Goal: Information Seeking & Learning: Learn about a topic

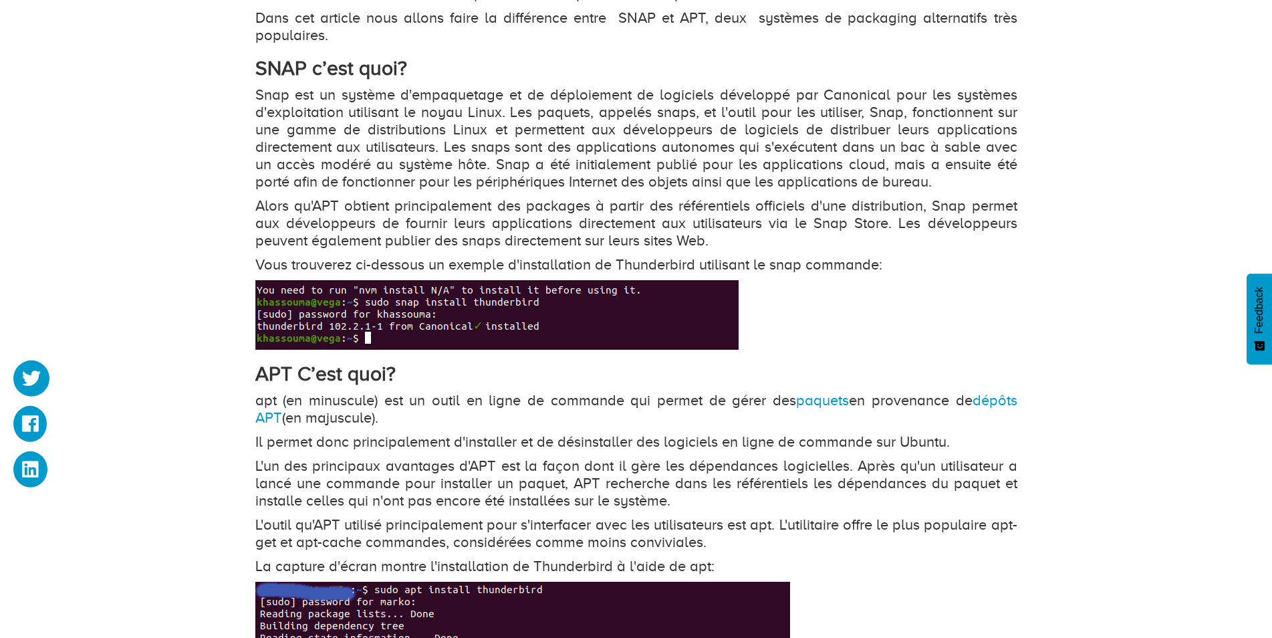
scroll to position [955, 0]
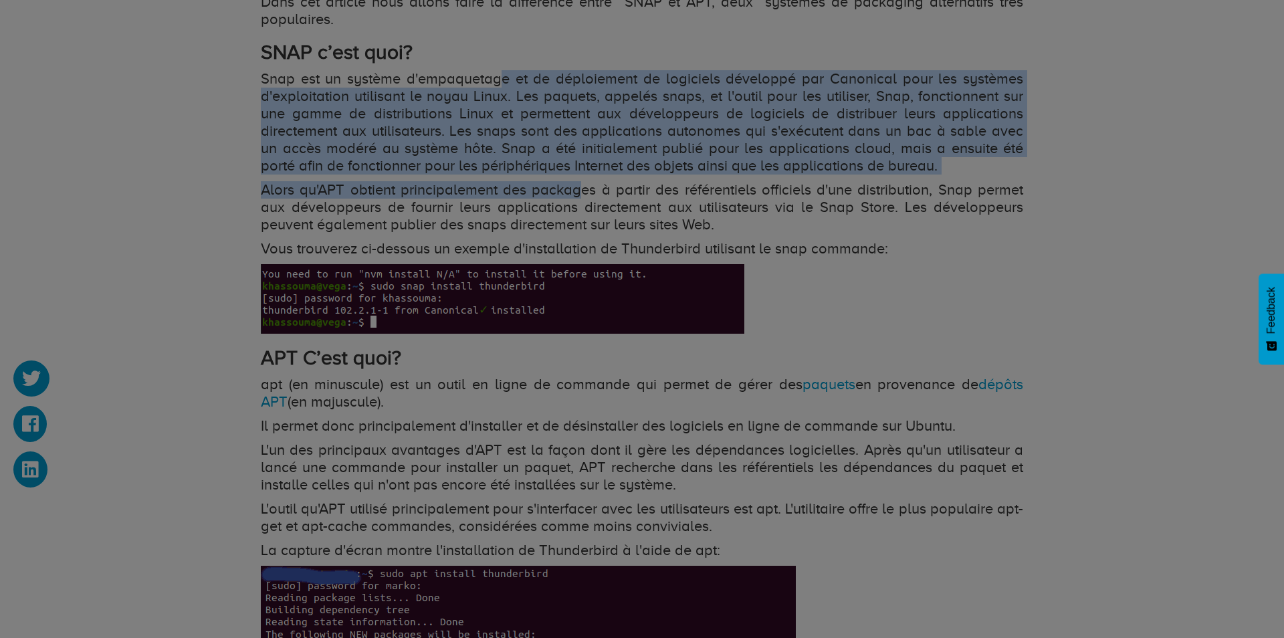
drag, startPoint x: 499, startPoint y: 82, endPoint x: 572, endPoint y: 193, distance: 132.6
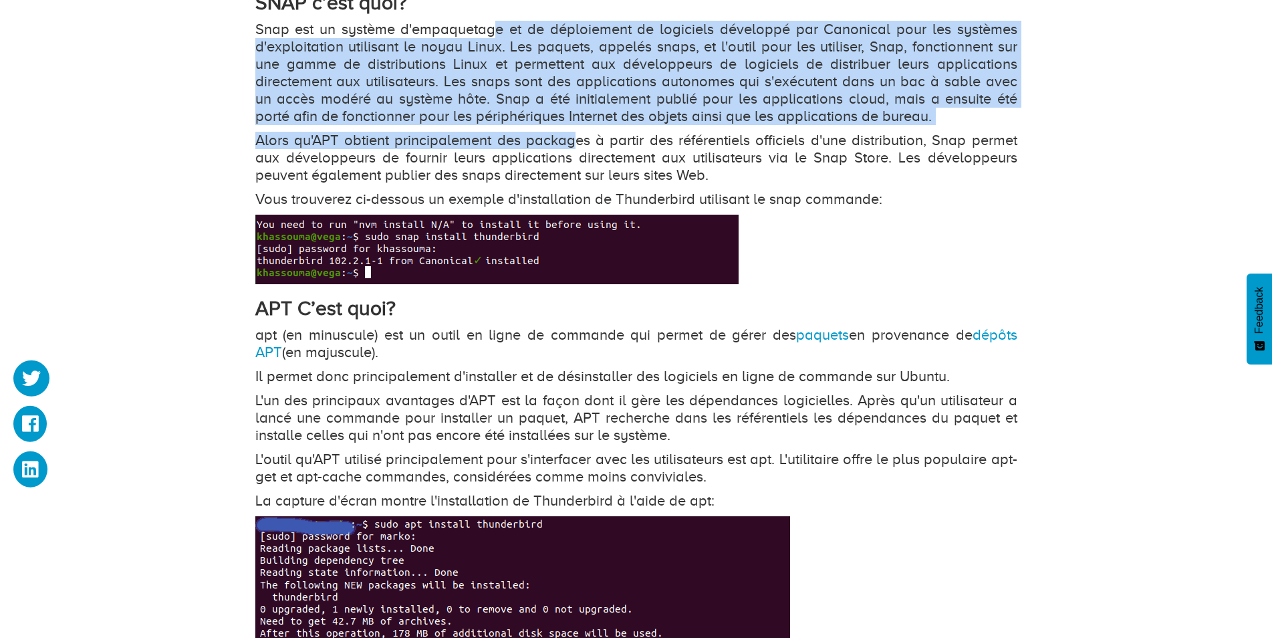
scroll to position [1023, 0]
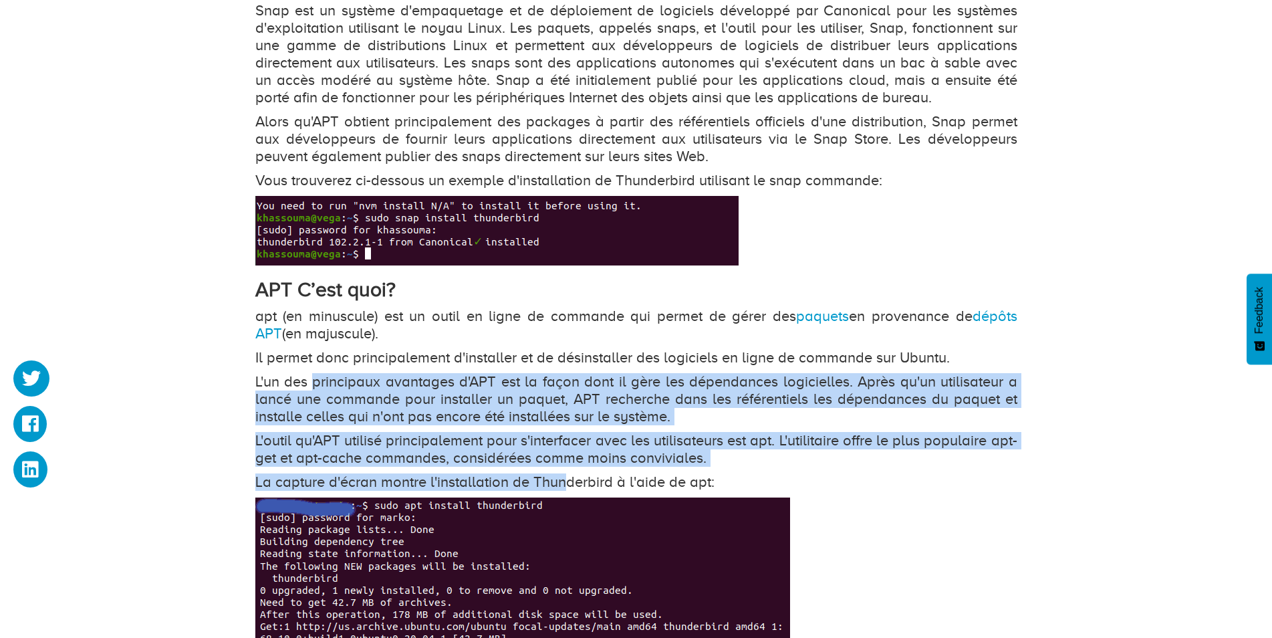
drag, startPoint x: 314, startPoint y: 377, endPoint x: 584, endPoint y: 482, distance: 289.8
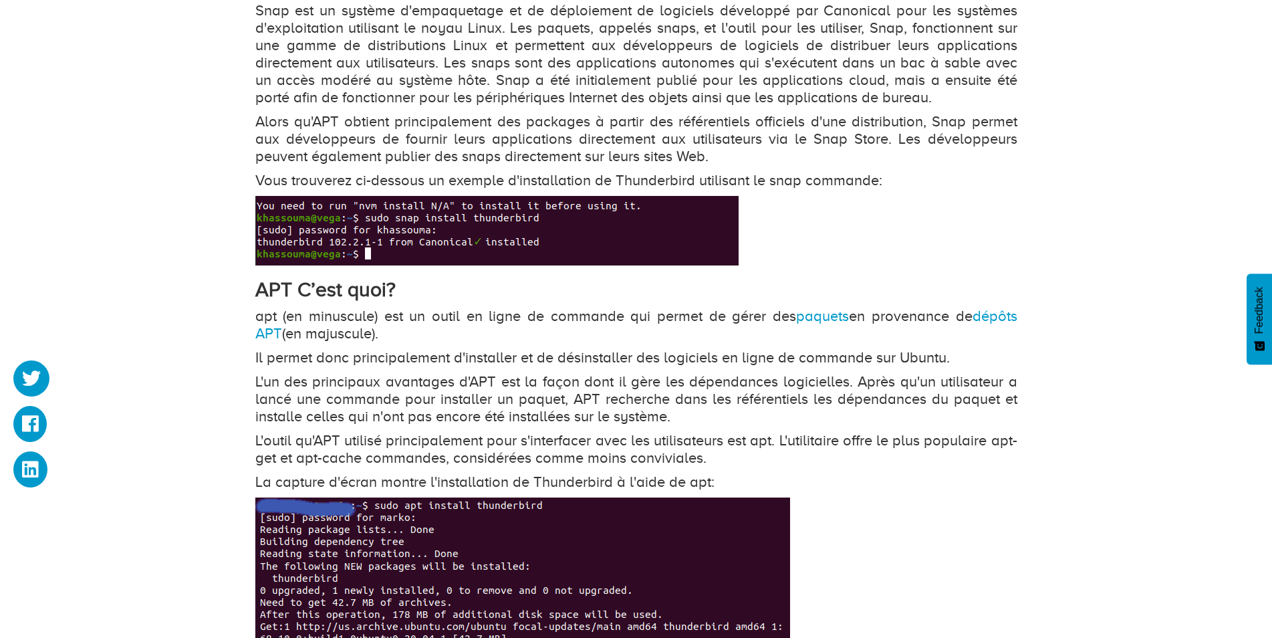
click at [586, 482] on p "La capture d'écran montre l'installation de Thunderbird à l'aide de apt:" at bounding box center [636, 481] width 762 height 17
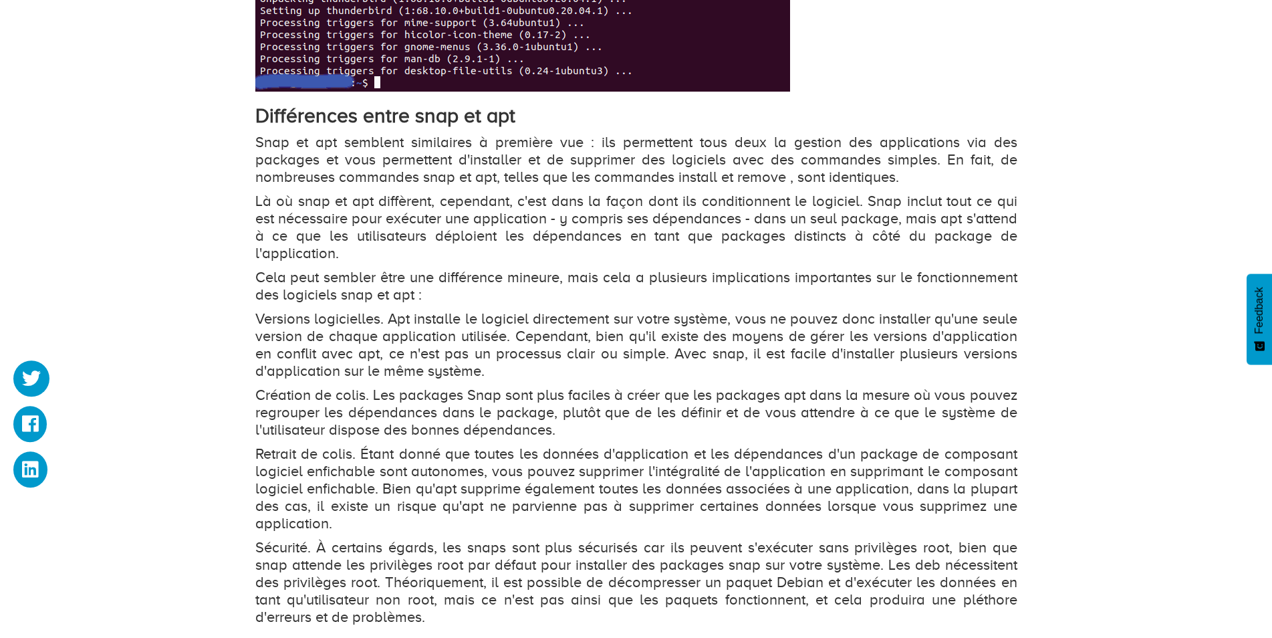
scroll to position [1773, 0]
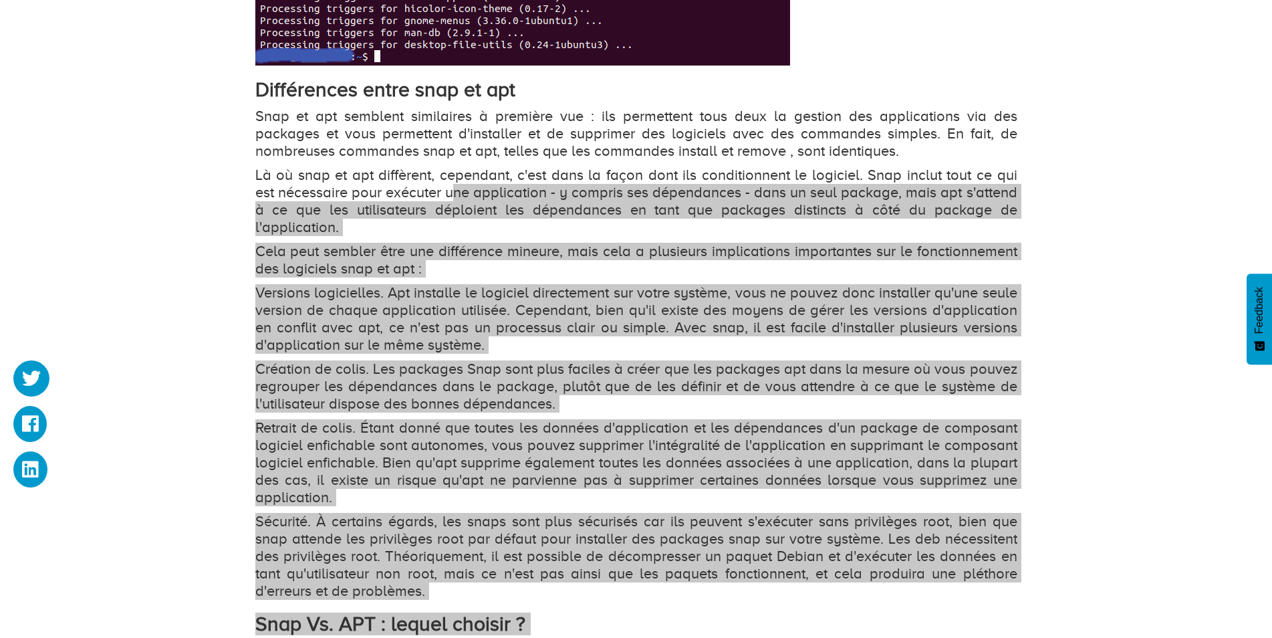
drag, startPoint x: 269, startPoint y: 118, endPoint x: 433, endPoint y: 186, distance: 177.4
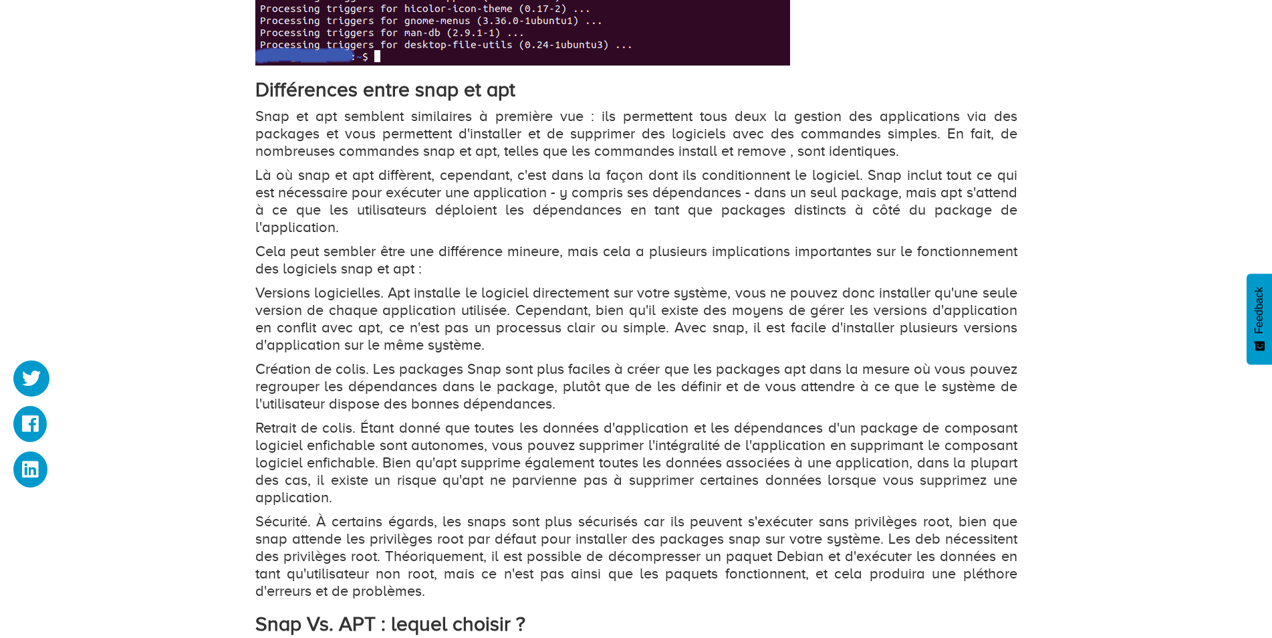
click at [433, 186] on p "Là où snap et apt diffèrent, cependant, c'est dans la façon dont ils conditionn…" at bounding box center [636, 201] width 762 height 70
click at [347, 284] on p "Versions logicielles. Apt installe le logiciel directement sur votre système, v…" at bounding box center [636, 319] width 762 height 70
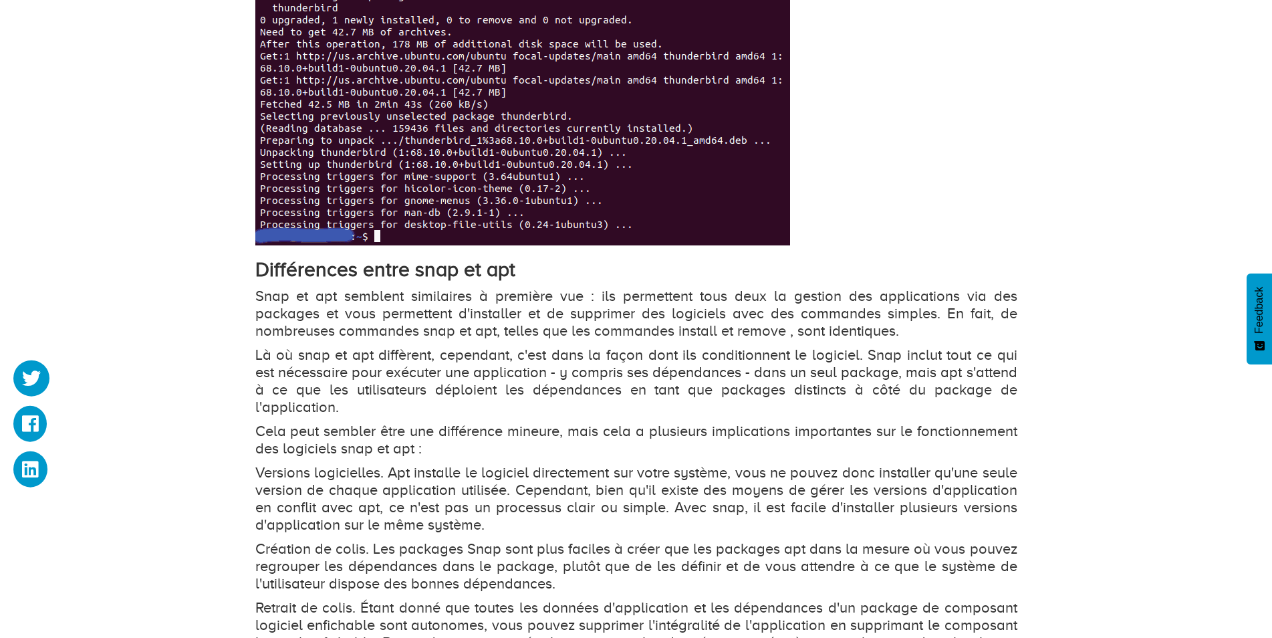
scroll to position [1568, 0]
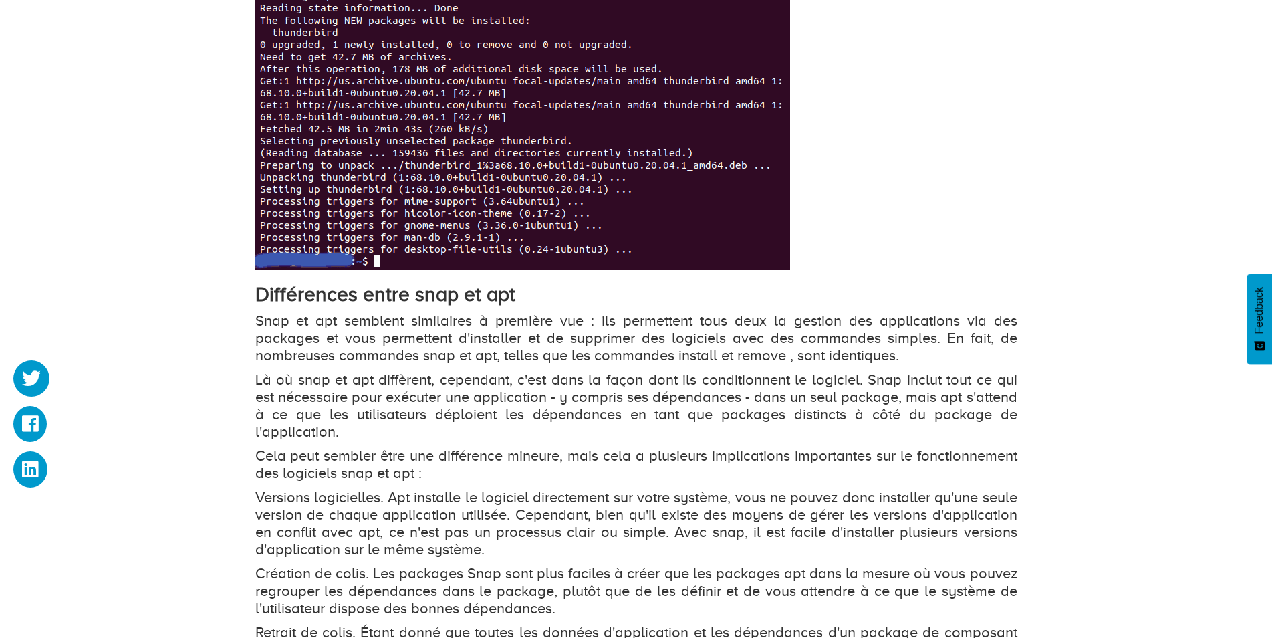
click at [501, 320] on p "Snap et apt semblent similaires à première vue : ils permettent tous deux la ge…" at bounding box center [636, 338] width 762 height 52
click at [834, 366] on div "Comparé aux autres systèmes d'exploitation traditionnels, Linux adopte une appr…" at bounding box center [636, 173] width 762 height 1822
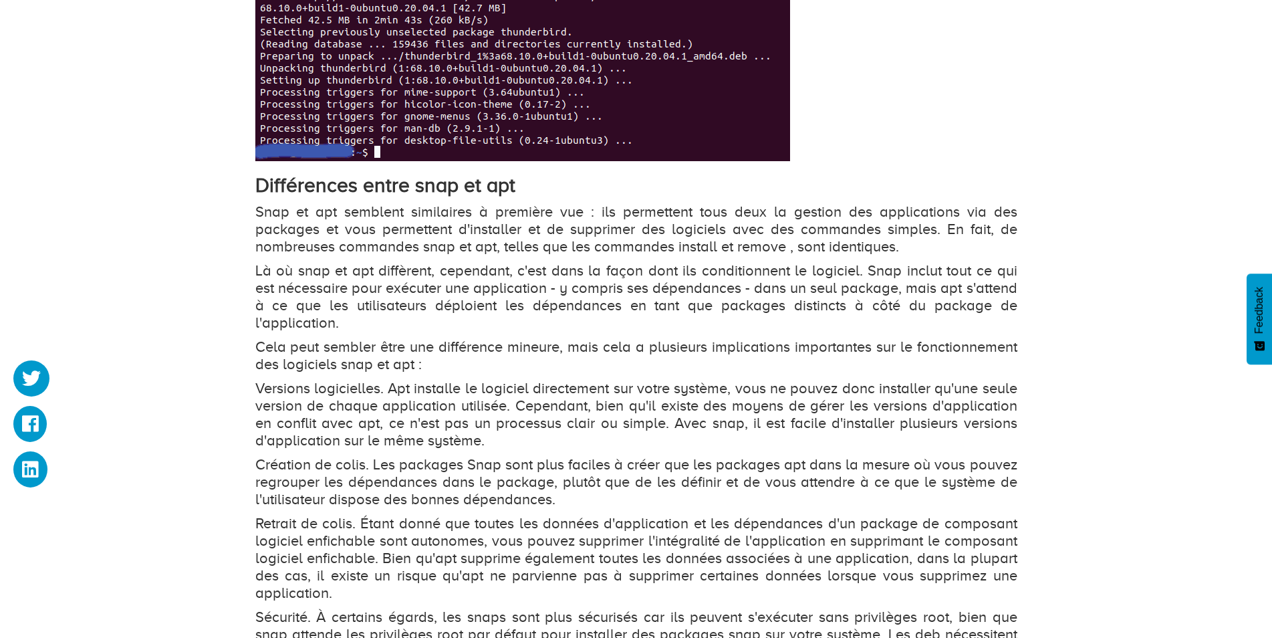
scroll to position [1705, 0]
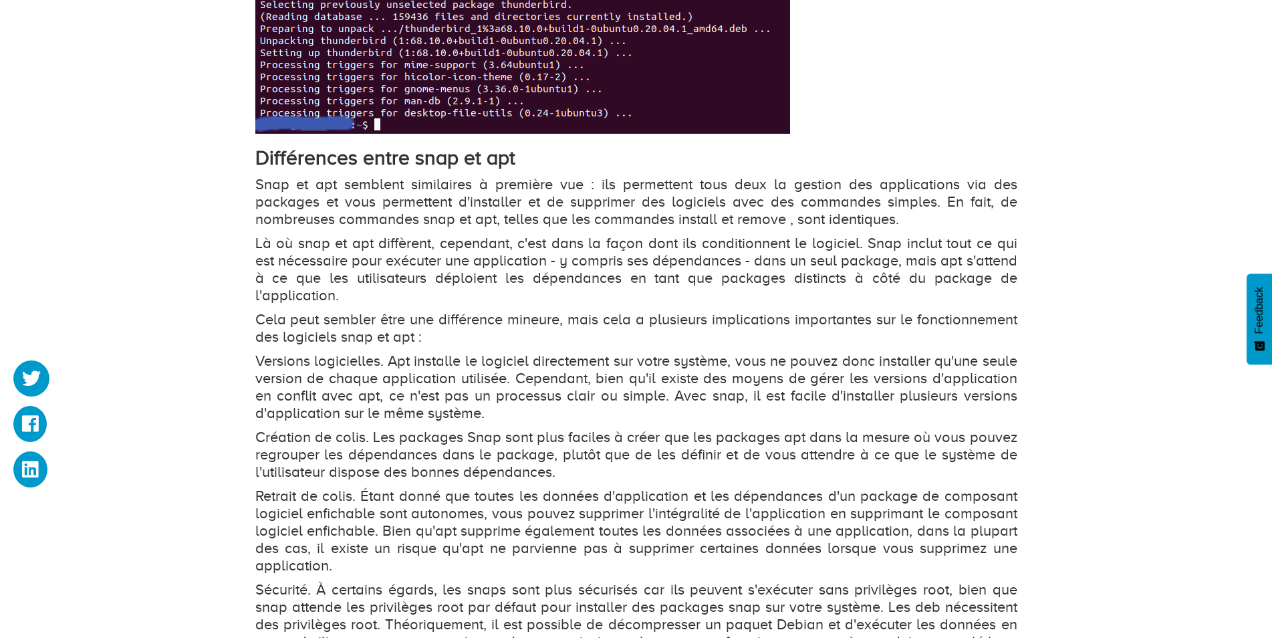
click at [777, 429] on p "Création de colis. Les packages Snap sont plus faciles à créer que les packages…" at bounding box center [636, 455] width 762 height 52
click at [546, 450] on p "Création de colis. Les packages Snap sont plus faciles à créer que les packages…" at bounding box center [636, 455] width 762 height 52
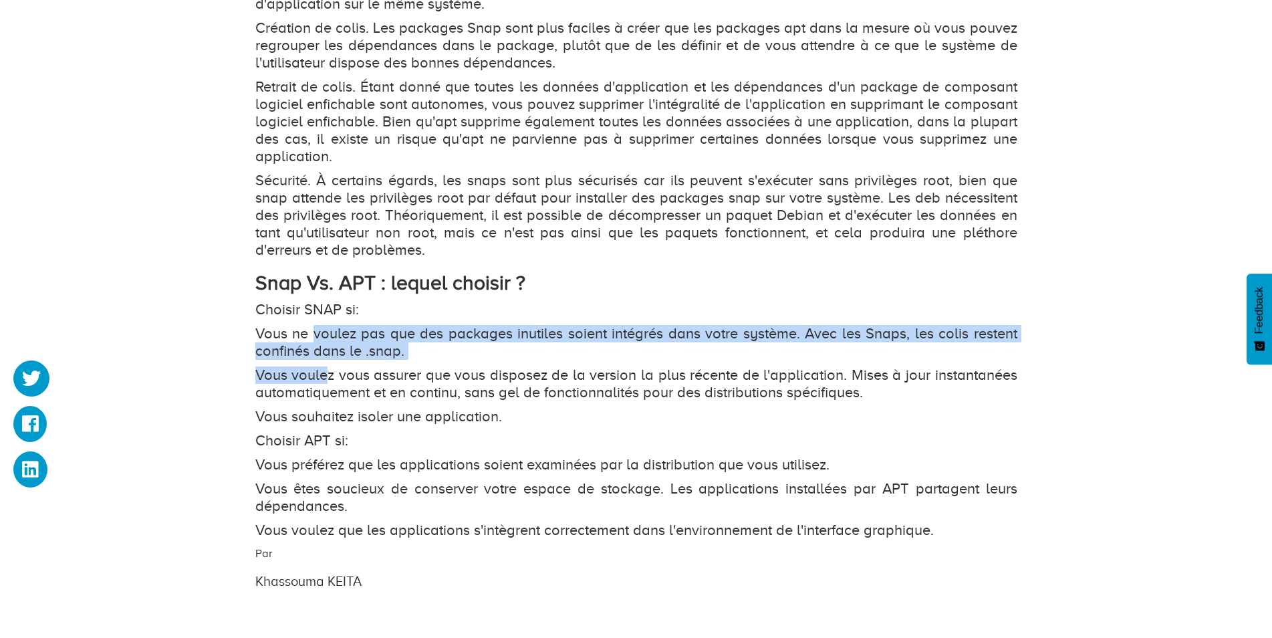
scroll to position [2182, 0]
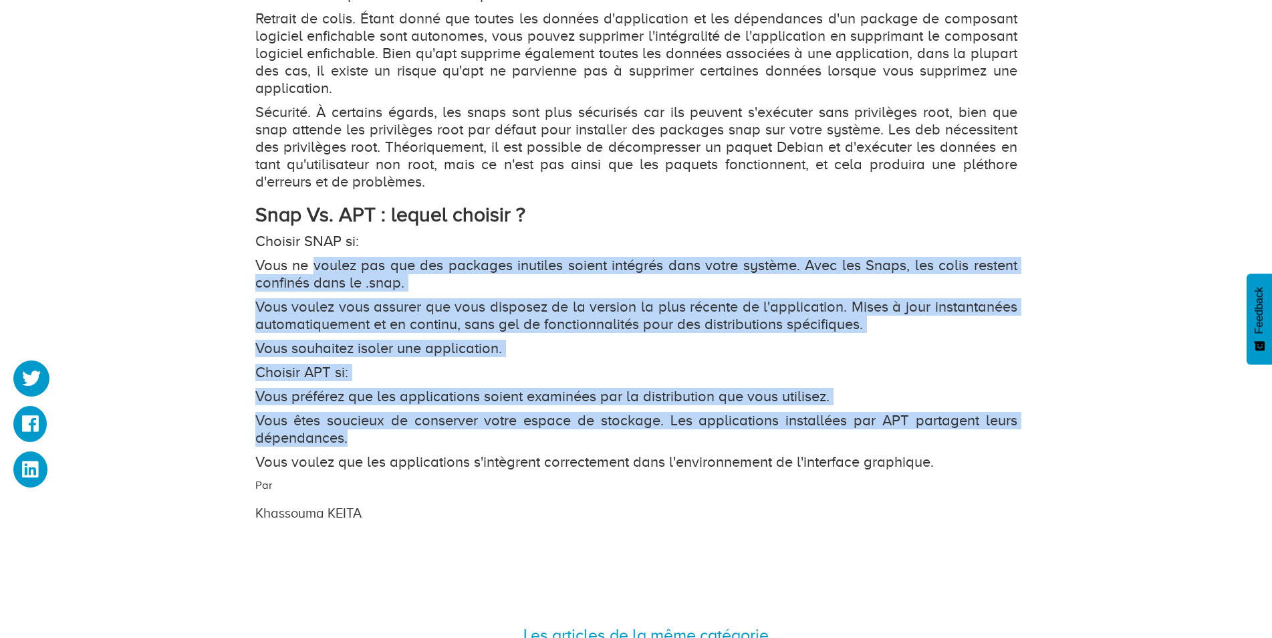
drag, startPoint x: 314, startPoint y: 309, endPoint x: 370, endPoint y: 417, distance: 122.3
click at [373, 417] on p "Vous êtes soucieux de conserver votre espace de stockage. Les applications inst…" at bounding box center [636, 429] width 762 height 35
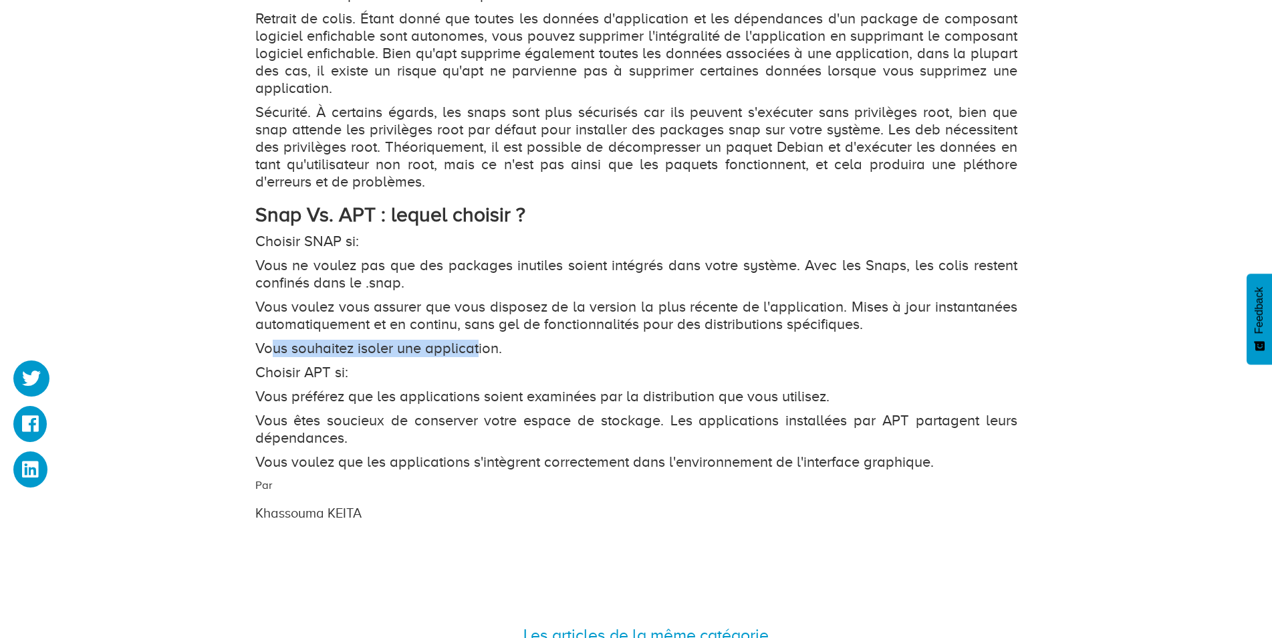
drag, startPoint x: 478, startPoint y: 336, endPoint x: 273, endPoint y: 336, distance: 205.2
click at [273, 340] on p "Vous souhaitez isoler une application." at bounding box center [636, 348] width 762 height 17
click at [269, 340] on p "Vous souhaitez isoler une application." at bounding box center [636, 348] width 762 height 17
drag, startPoint x: 261, startPoint y: 338, endPoint x: 483, endPoint y: 332, distance: 222.0
click at [483, 340] on p "Vous souhaitez isoler une application." at bounding box center [636, 348] width 762 height 17
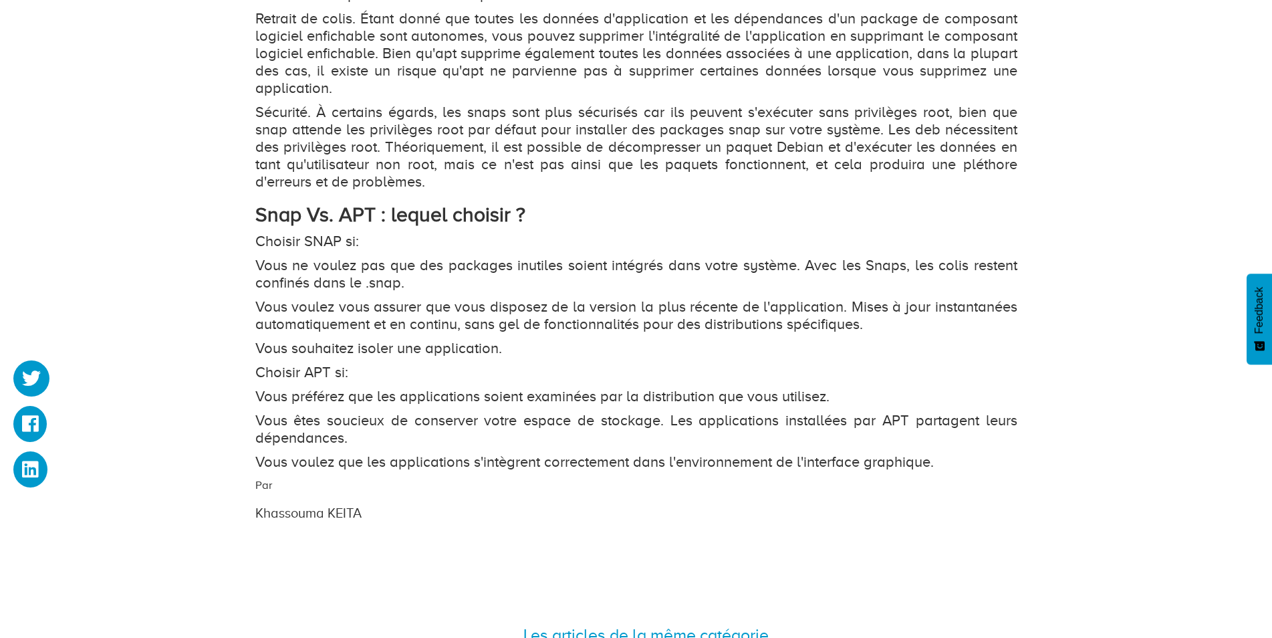
click at [518, 311] on p "Vous voulez vous assurer que vous disposez de la version la plus récente de l'a…" at bounding box center [636, 315] width 762 height 35
drag, startPoint x: 279, startPoint y: 326, endPoint x: 485, endPoint y: 328, distance: 205.9
click at [485, 340] on p "Vous souhaitez isoler une application." at bounding box center [636, 348] width 762 height 17
click at [493, 340] on p "Vous souhaitez isoler une application." at bounding box center [636, 348] width 762 height 17
drag, startPoint x: 493, startPoint y: 332, endPoint x: 269, endPoint y: 328, distance: 224.7
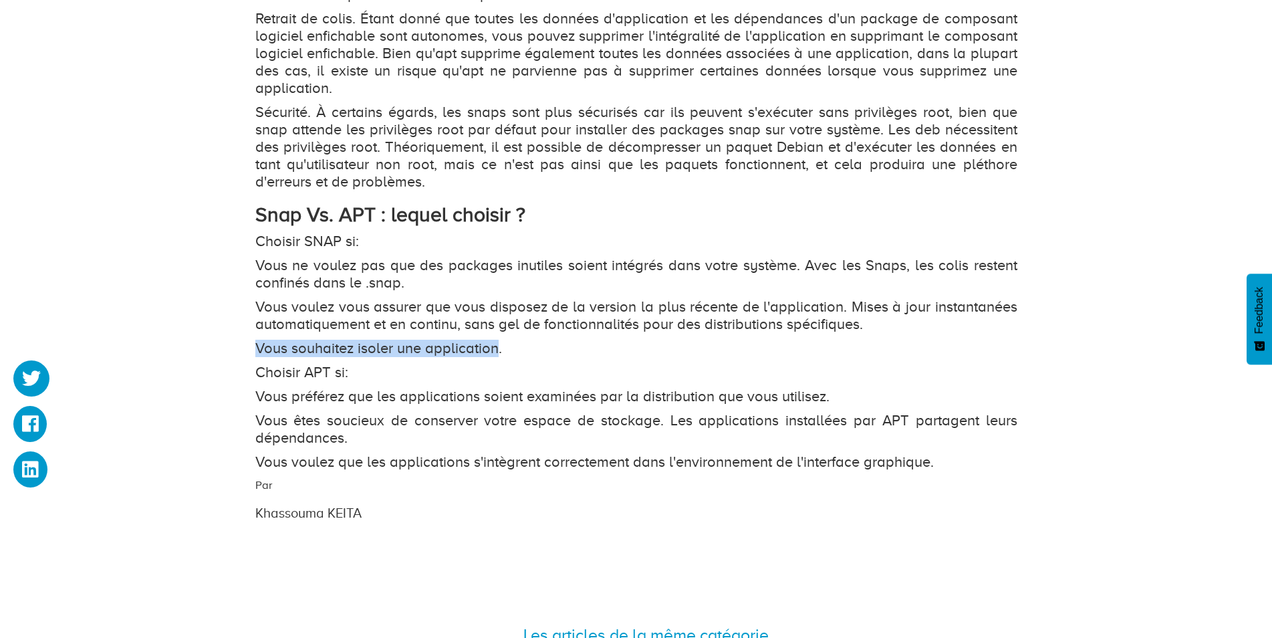
click at [269, 340] on p "Vous souhaitez isoler une application." at bounding box center [636, 348] width 762 height 17
click at [293, 340] on p "Vous souhaitez isoler une application." at bounding box center [636, 348] width 762 height 17
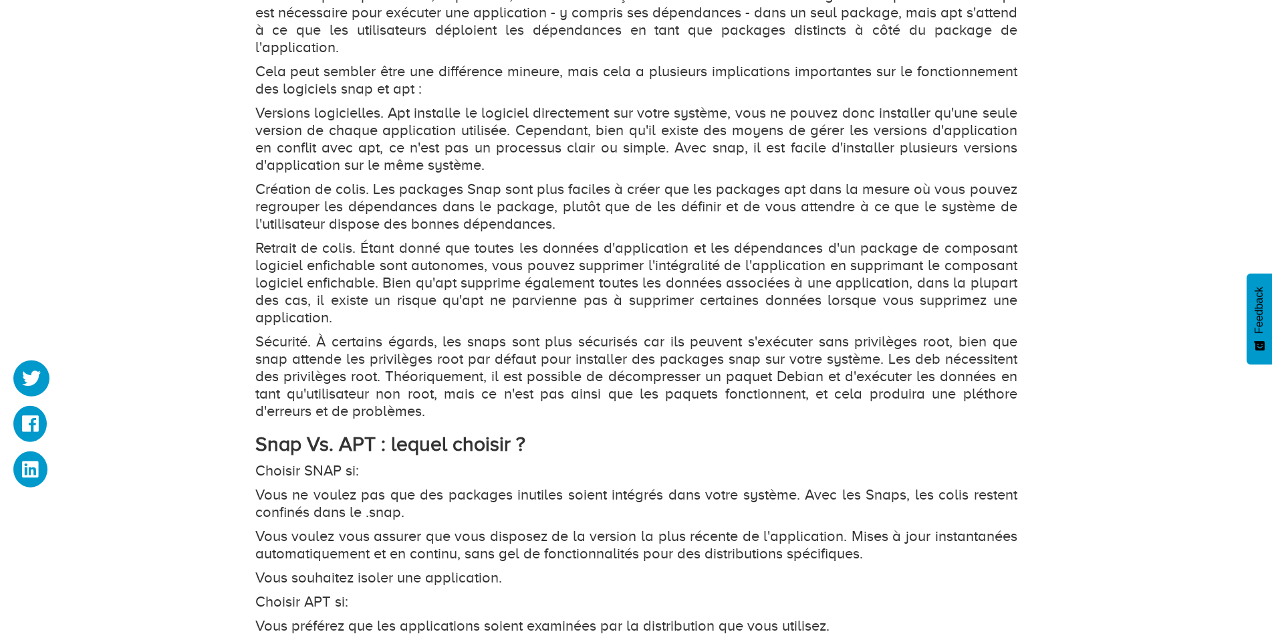
scroll to position [1978, 0]
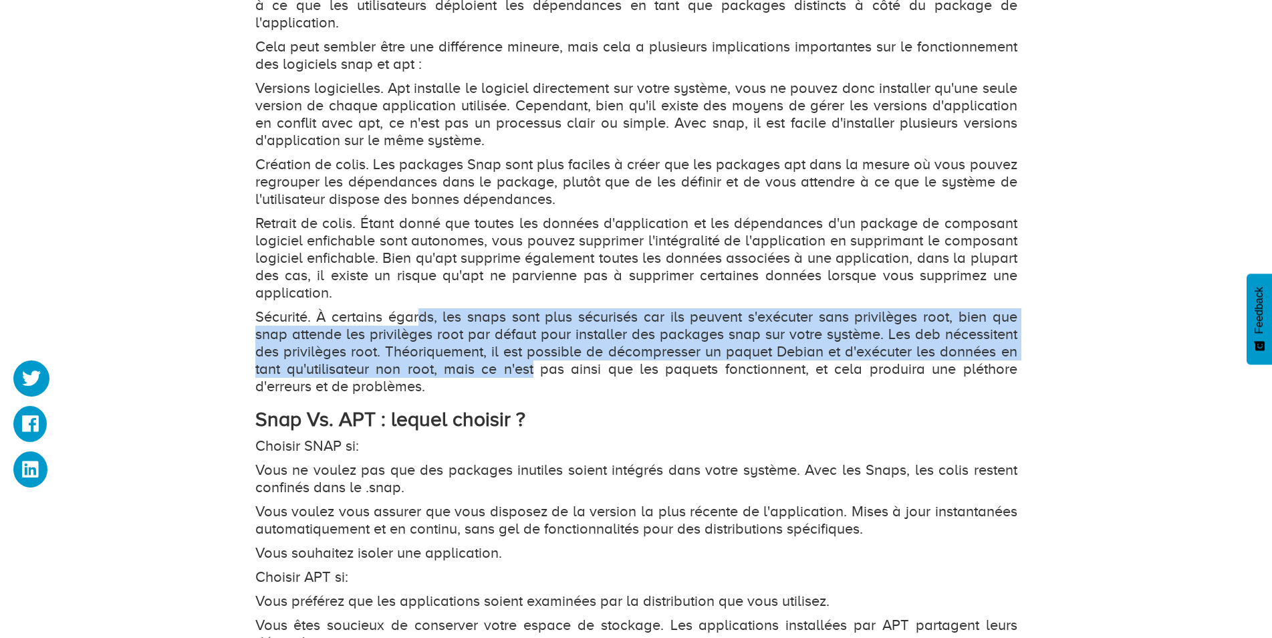
drag, startPoint x: 455, startPoint y: 308, endPoint x: 536, endPoint y: 358, distance: 95.5
click at [536, 358] on p "Sécurité. À certains égards, les snaps sont plus sécurisés car ils peuvent s'ex…" at bounding box center [636, 351] width 762 height 87
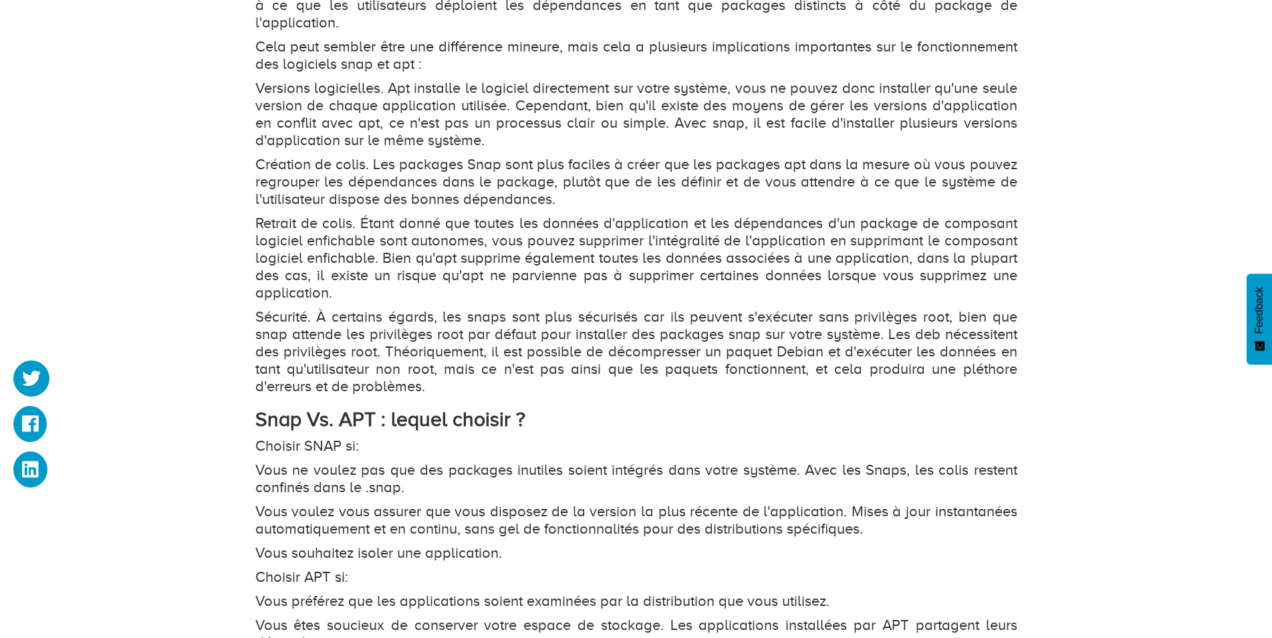
click at [548, 358] on p "Sécurité. À certains égards, les snaps sont plus sécurisés car ils peuvent s'ex…" at bounding box center [636, 351] width 762 height 87
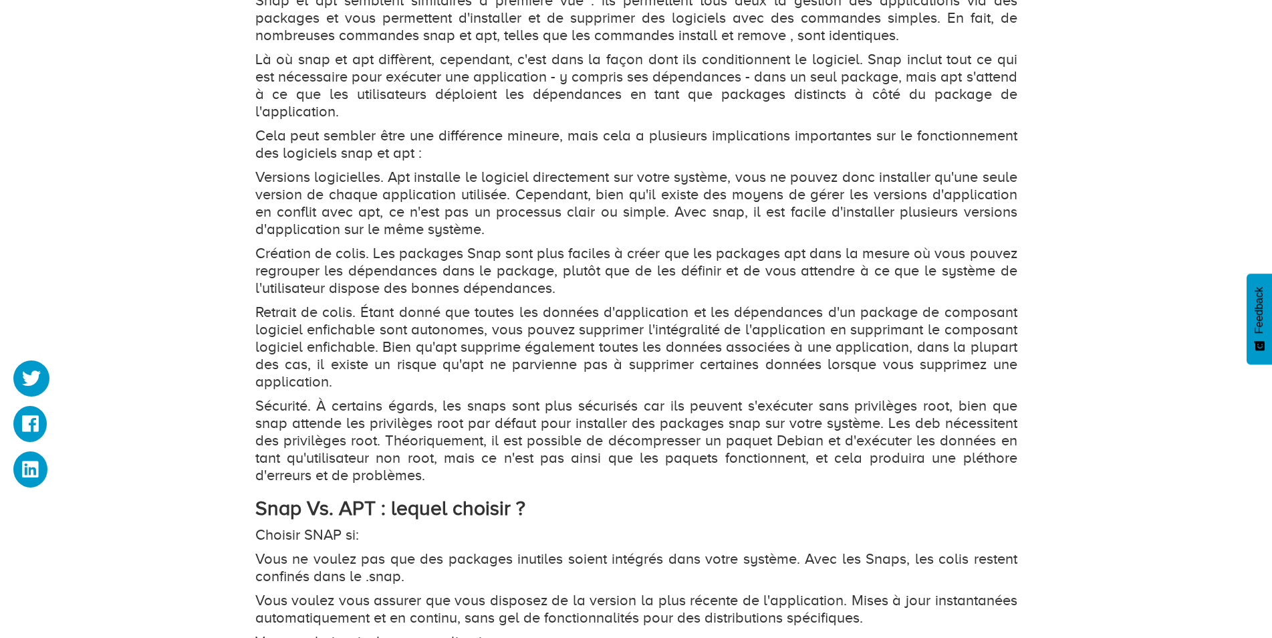
scroll to position [1909, 0]
